Goal: Communication & Community: Answer question/provide support

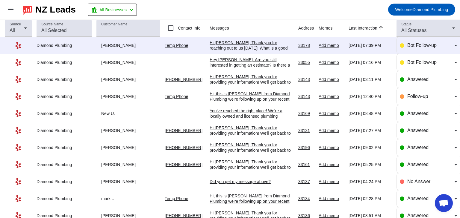
click at [255, 82] on div "Hi [PERSON_NAME], Thank you for providing your information! We'll get back to y…" at bounding box center [251, 82] width 84 height 16
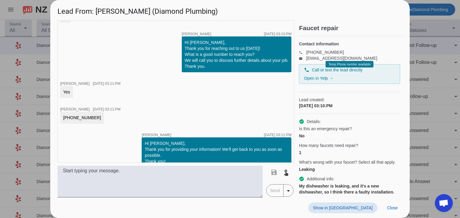
scroll to position [118, 0]
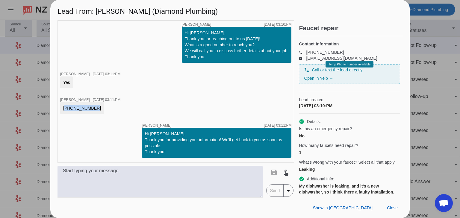
drag, startPoint x: 89, startPoint y: 109, endPoint x: 62, endPoint y: 106, distance: 27.8
click at [62, 106] on div "[PHONE_NUMBER]" at bounding box center [82, 108] width 44 height 12
copy div "[PHONE_NUMBER]"
click at [391, 216] on div "Show in Yelp Close" at bounding box center [229, 208] width 359 height 21
click at [391, 210] on span "Close" at bounding box center [392, 208] width 11 height 5
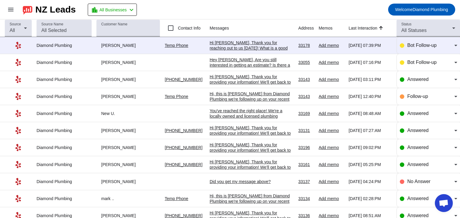
click at [236, 61] on div "Hey [PERSON_NAME], Are you still interested in getting an estimate? Is there a …" at bounding box center [251, 65] width 84 height 16
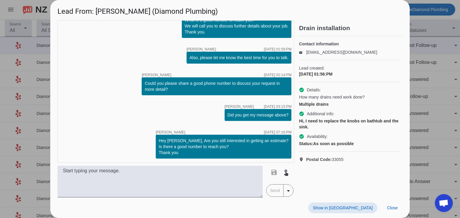
scroll to position [28, 0]
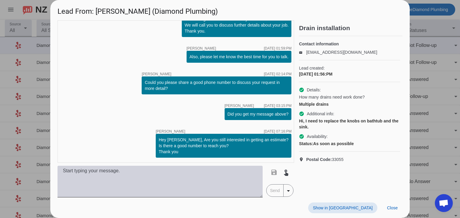
click at [190, 167] on textarea at bounding box center [159, 182] width 205 height 32
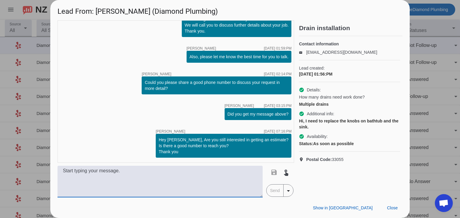
click at [86, 177] on textarea at bounding box center [159, 182] width 205 height 32
paste textarea "Hi, this is [PERSON_NAME] from Diamond Plumbing. We’re following up on your rec…"
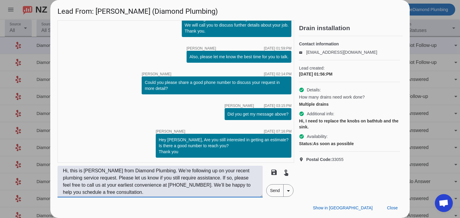
click at [68, 172] on textarea "Hi, this is [PERSON_NAME] from Diamond Plumbing. We’re following up on your rec…" at bounding box center [159, 182] width 205 height 32
click at [69, 174] on textarea "Hi, this is [PERSON_NAME] from Diamond Plumbing. We’re following up on your rec…" at bounding box center [159, 182] width 205 height 32
type textarea "Hi, [PERSON_NAME]! This is [PERSON_NAME] from Diamond Plumbing. We’re following…"
click at [275, 192] on span "Send" at bounding box center [274, 191] width 17 height 12
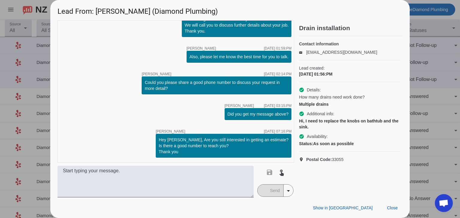
scroll to position [78, 0]
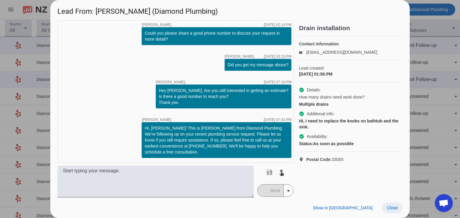
click at [393, 209] on span "Close" at bounding box center [392, 208] width 11 height 5
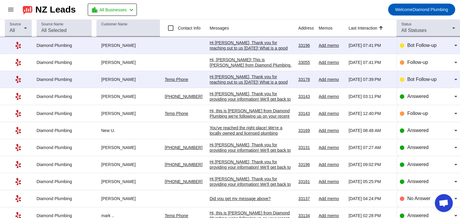
click at [243, 45] on div "Hi [PERSON_NAME], Thank you for reaching out to us [DATE]! What is a good numbe…" at bounding box center [251, 53] width 84 height 27
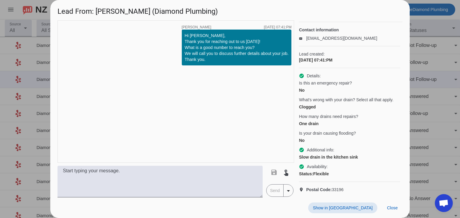
scroll to position [30, 0]
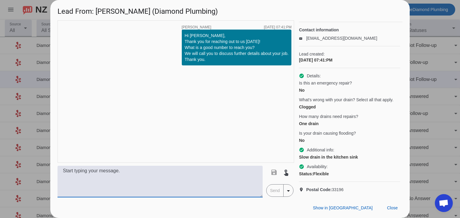
click at [200, 171] on textarea at bounding box center [159, 182] width 205 height 32
click at [393, 210] on span "Close" at bounding box center [392, 208] width 11 height 5
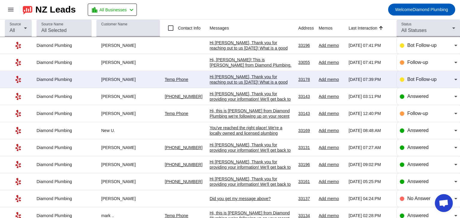
click at [249, 79] on div "Hi [PERSON_NAME], Thank you for reaching out to us [DATE]! What is a good numbe…" at bounding box center [251, 87] width 84 height 27
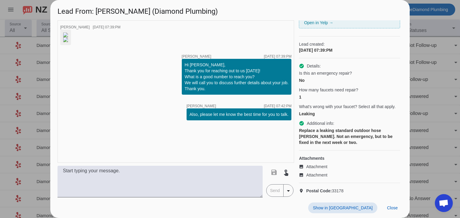
scroll to position [67, 0]
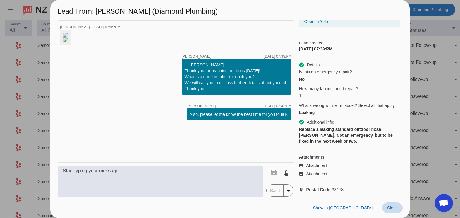
click at [389, 210] on span "Close" at bounding box center [392, 208] width 11 height 5
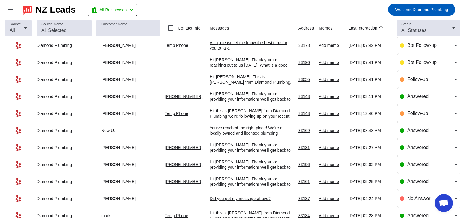
click at [227, 44] on div "Also, please let me know the best time for you to talk.​" at bounding box center [251, 45] width 84 height 11
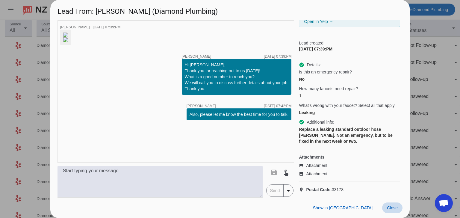
click at [393, 211] on span "Close" at bounding box center [392, 208] width 11 height 5
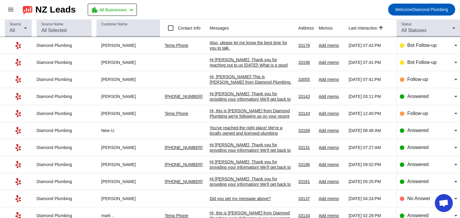
click at [249, 66] on div "Hi [PERSON_NAME], Thank you for reaching out to us [DATE]! What is a good numbe…" at bounding box center [251, 70] width 84 height 27
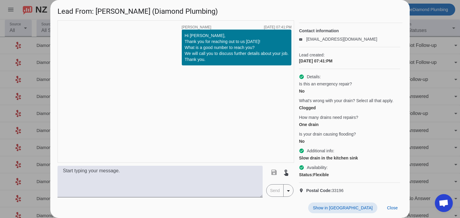
scroll to position [30, 0]
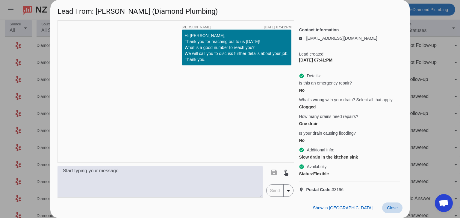
click at [391, 207] on span "Close" at bounding box center [392, 208] width 11 height 5
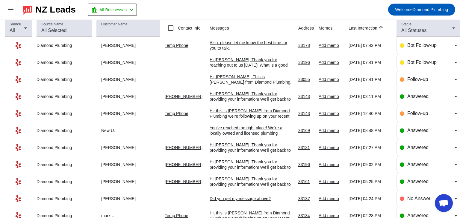
click at [267, 11] on mat-toolbar-row "menu NZ Leads location_city All Businesses chevron_left Welcome Diamond Plumbing" at bounding box center [230, 9] width 460 height 19
click at [254, 14] on mat-toolbar-row "menu NZ Leads location_city All Businesses chevron_left Welcome Diamond Plumbing" at bounding box center [230, 9] width 460 height 19
click at [219, 63] on div "Also, please let me know the best time for you to talk.​" at bounding box center [251, 62] width 84 height 11
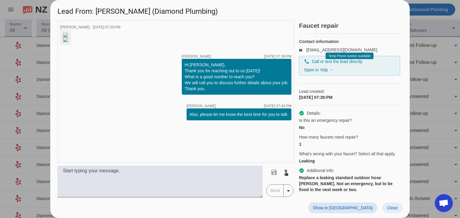
scroll to position [2, 0]
click at [391, 209] on span "Close" at bounding box center [392, 208] width 11 height 5
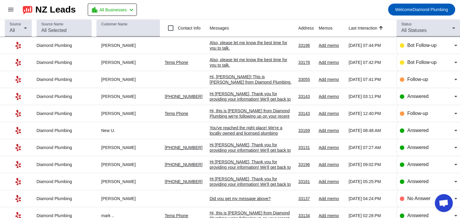
click at [280, 4] on mat-toolbar-row "menu NZ Leads location_city All Businesses chevron_left Welcome Diamond Plumbing" at bounding box center [230, 9] width 460 height 19
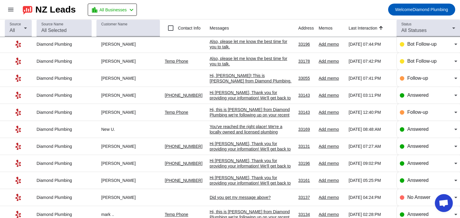
scroll to position [0, 0]
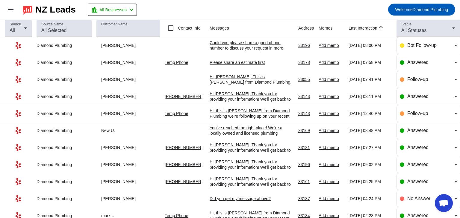
click at [232, 62] on div "Please share an estimate first" at bounding box center [251, 62] width 84 height 5
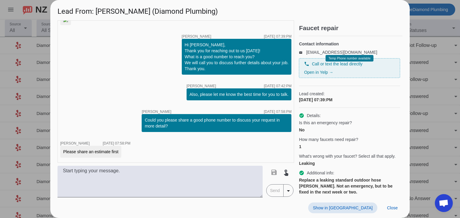
scroll to position [106, 0]
click at [394, 207] on span "Close" at bounding box center [392, 208] width 11 height 5
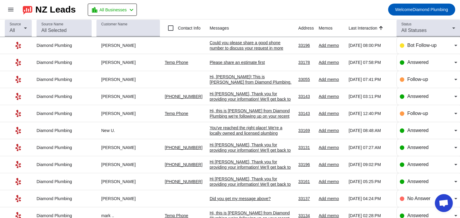
click at [249, 42] on div "Could you please share a good phone number to discuss your request in more deta…" at bounding box center [251, 48] width 84 height 16
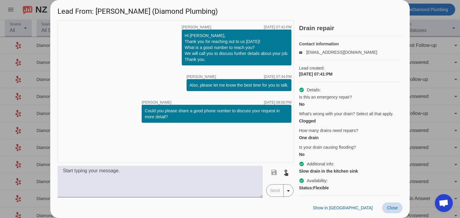
click at [388, 206] on span "Close" at bounding box center [392, 208] width 11 height 5
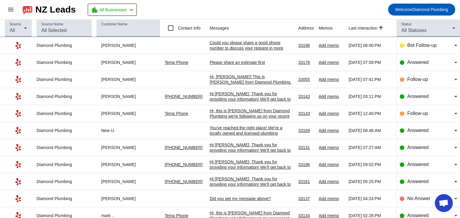
click at [256, 63] on div "Please share an estimate first" at bounding box center [251, 62] width 84 height 5
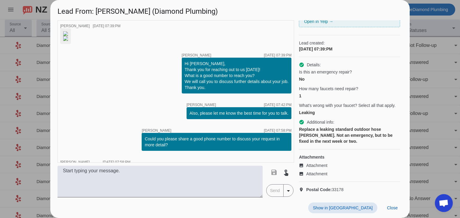
scroll to position [0, 0]
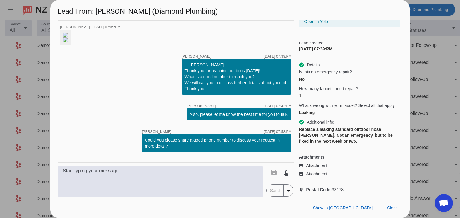
click at [68, 37] on img at bounding box center [65, 35] width 5 height 5
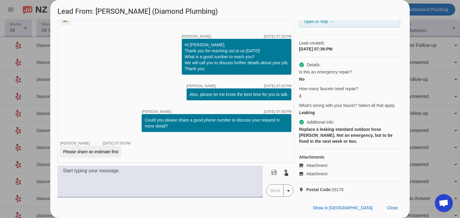
scroll to position [106, 0]
click at [385, 205] on span at bounding box center [392, 208] width 20 height 11
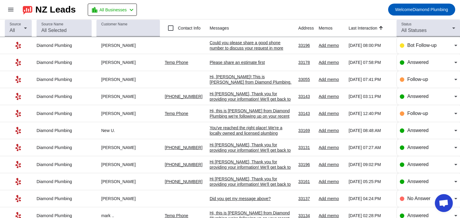
click at [235, 63] on div "Please share an estimate first" at bounding box center [251, 62] width 84 height 5
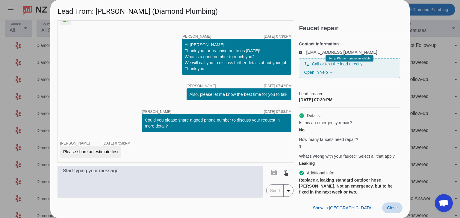
click at [394, 208] on span "Close" at bounding box center [392, 208] width 11 height 5
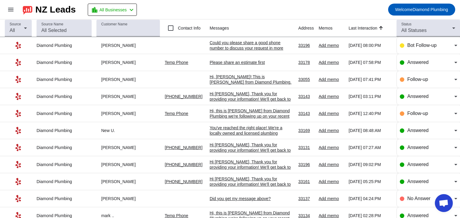
drag, startPoint x: 333, startPoint y: 5, endPoint x: 336, endPoint y: 1, distance: 4.9
click at [333, 5] on mat-toolbar-row "menu NZ Leads location_city All Businesses chevron_left Welcome Diamond Plumbing" at bounding box center [230, 9] width 460 height 19
click at [277, 5] on mat-toolbar-row "menu NZ Leads location_city All Businesses chevron_left Welcome Diamond Plumbing" at bounding box center [230, 9] width 460 height 19
